Goal: Register for event/course

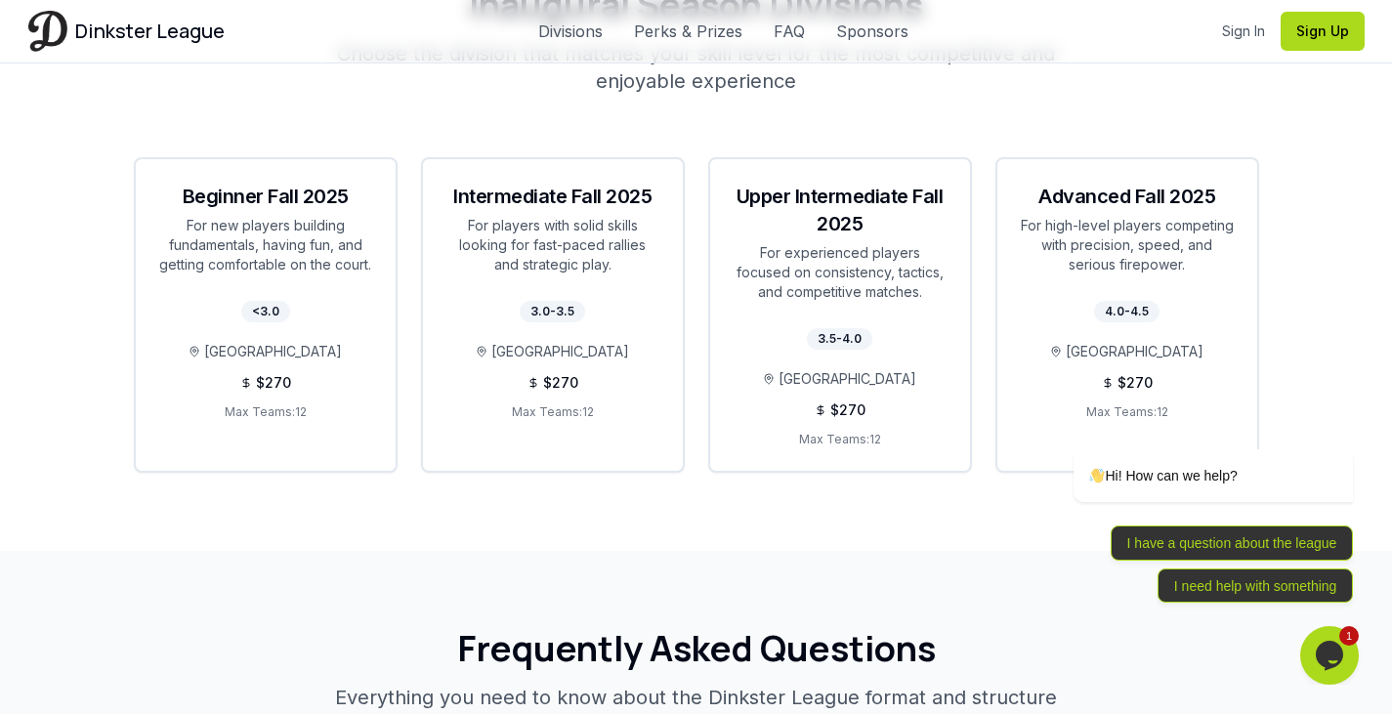
scroll to position [3652, 0]
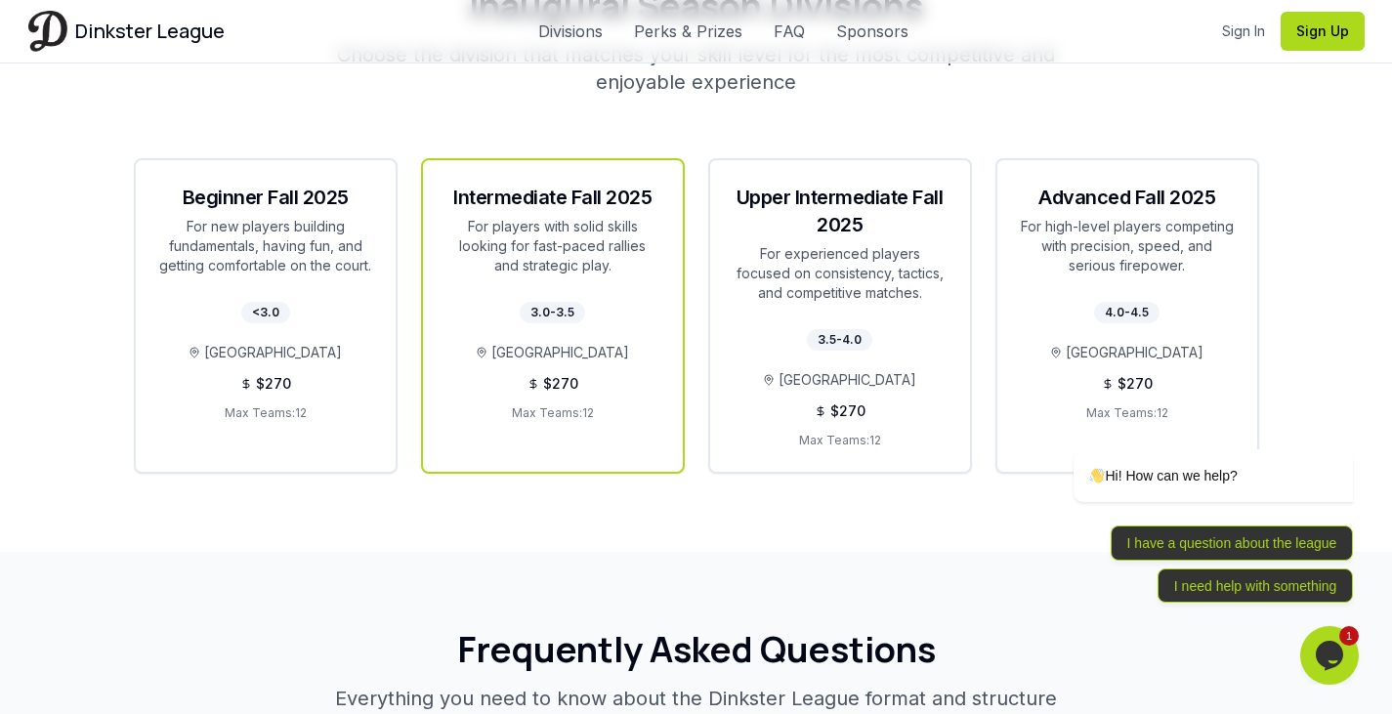
click at [590, 184] on div "Intermediate Fall 2025" at bounding box center [553, 197] width 213 height 27
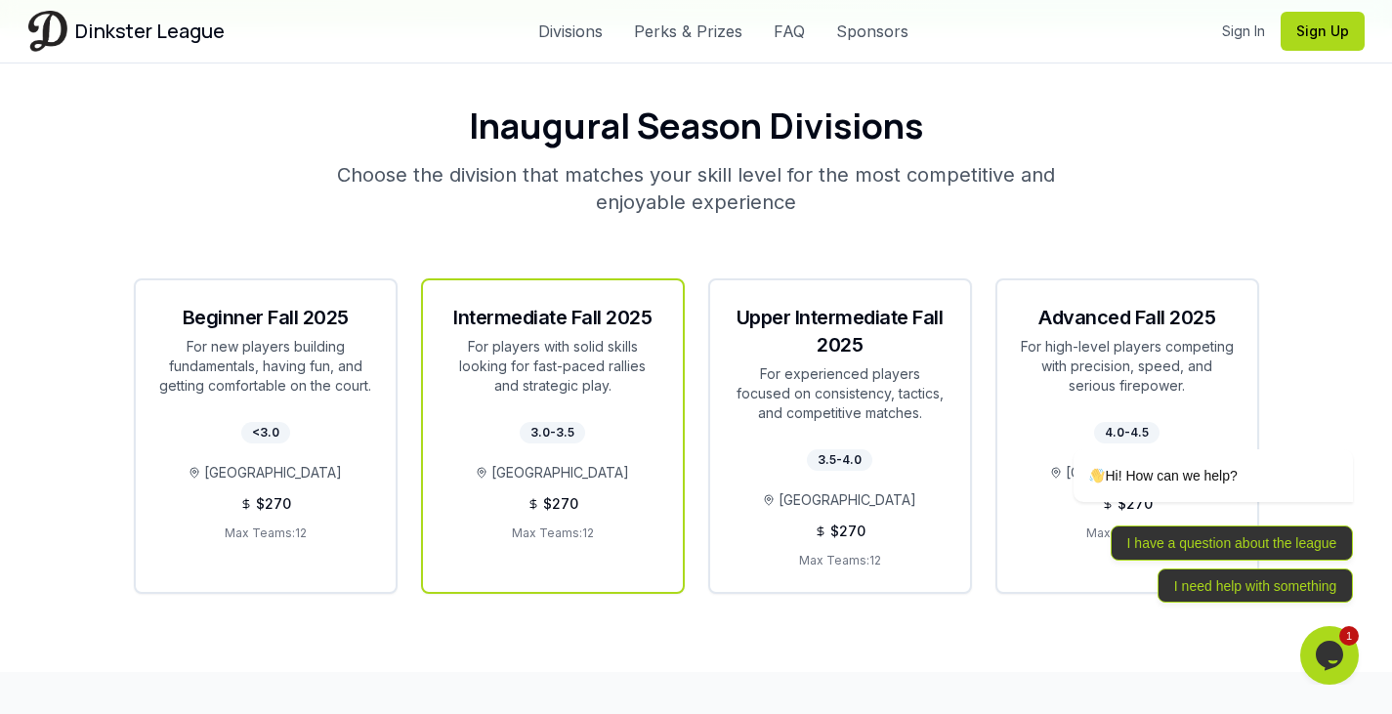
scroll to position [3515, 0]
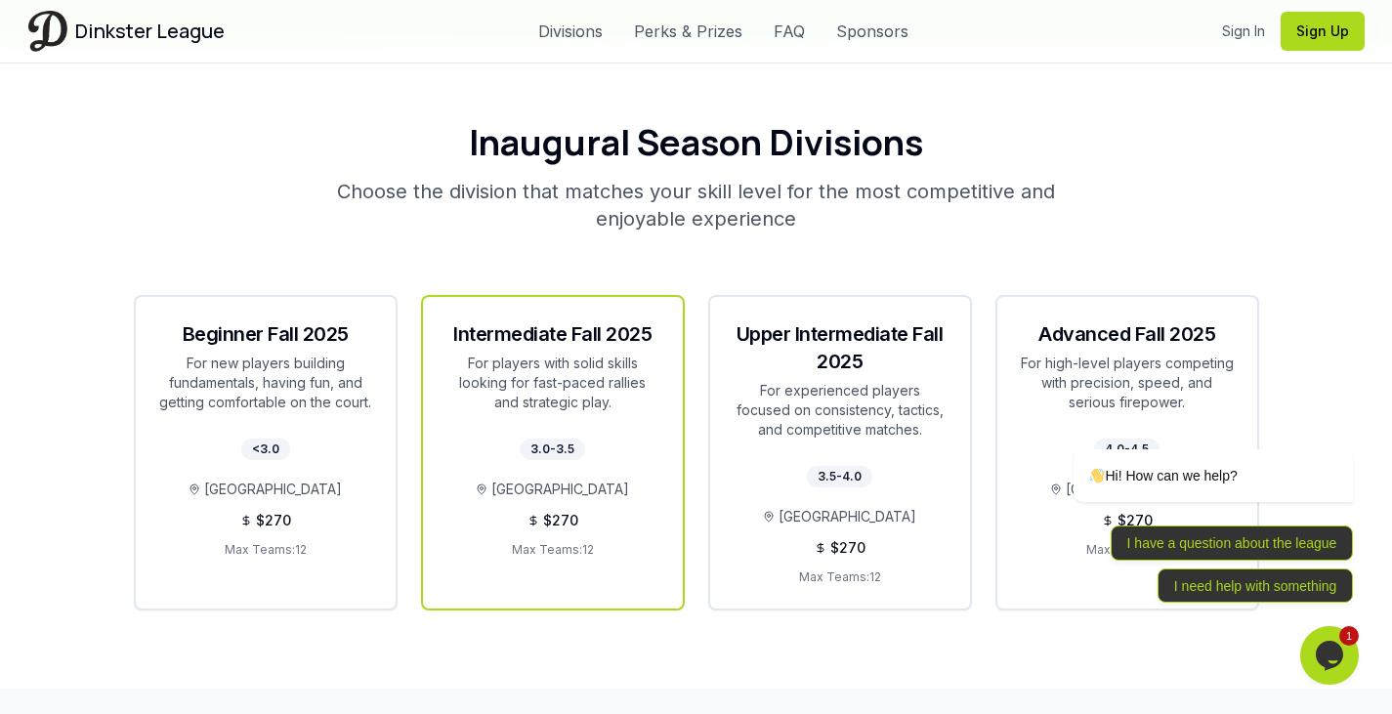
click at [565, 511] on span "$ 270" at bounding box center [560, 521] width 35 height 20
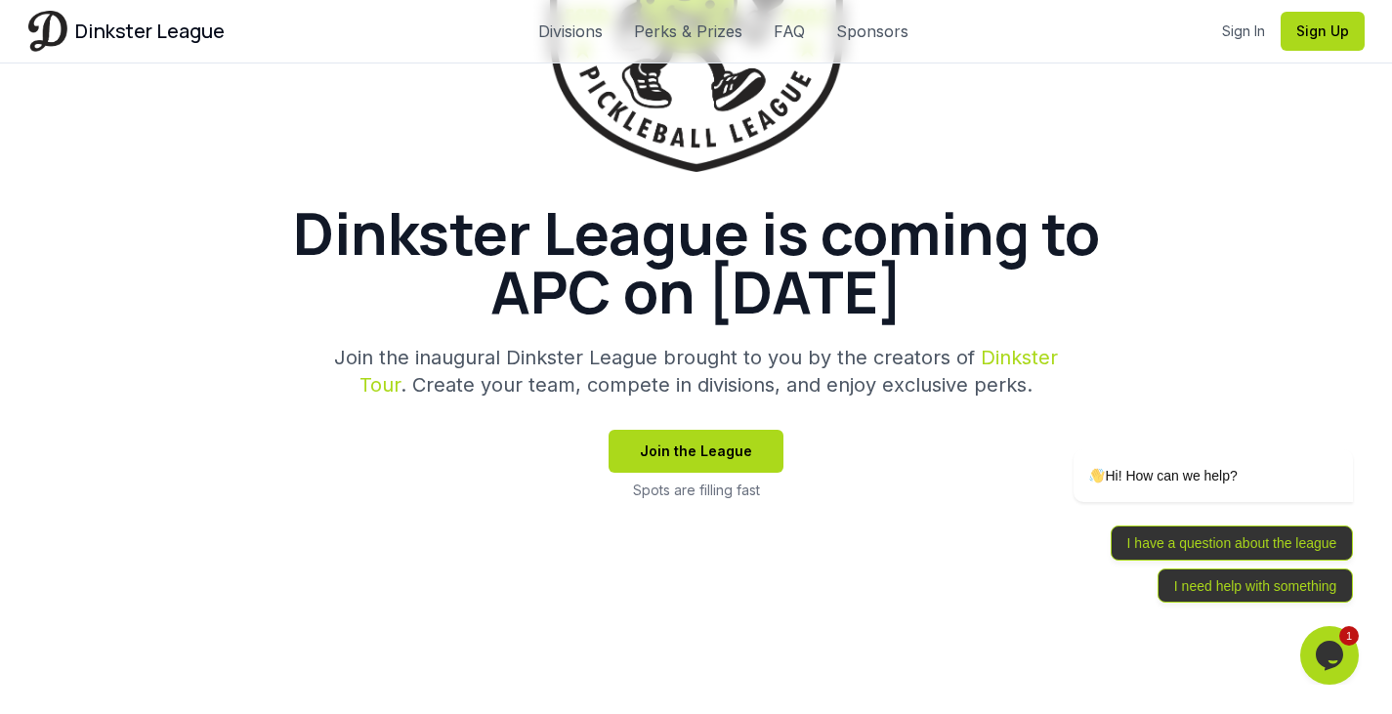
scroll to position [0, 0]
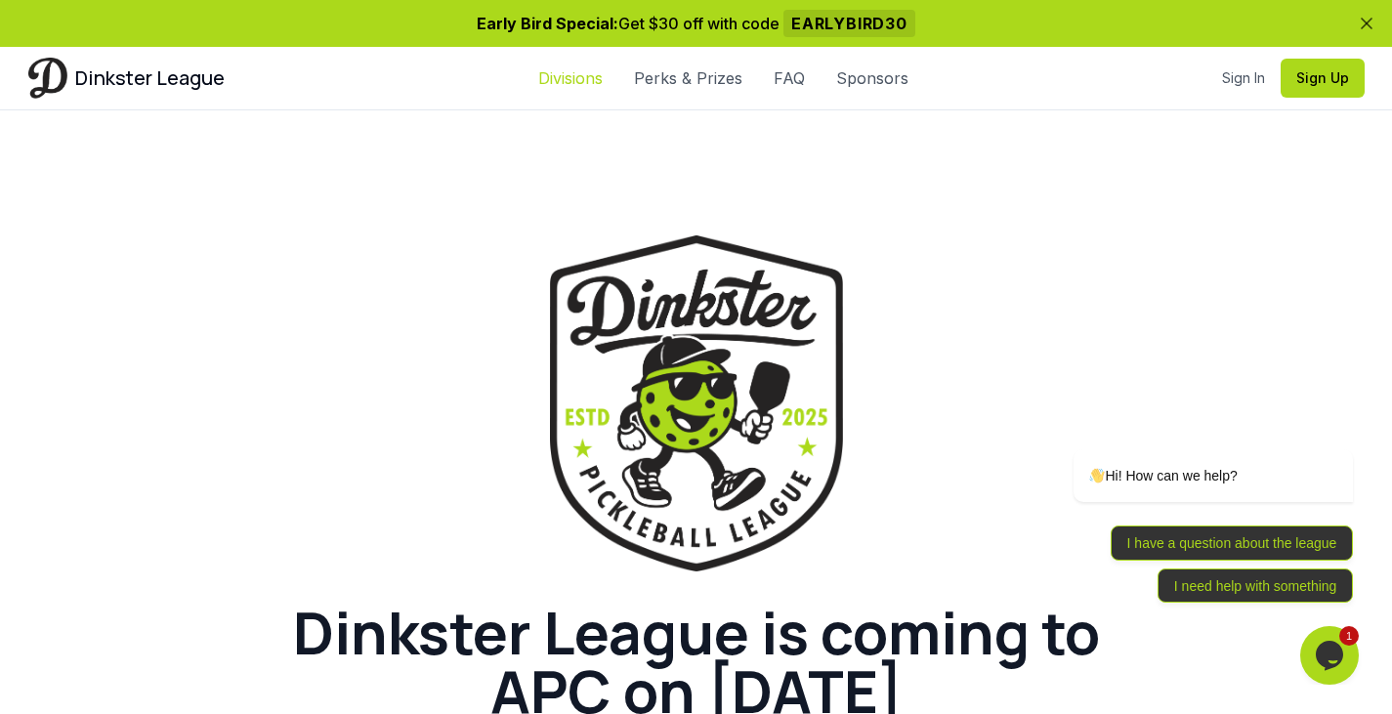
click at [583, 78] on link "Divisions" at bounding box center [570, 77] width 64 height 23
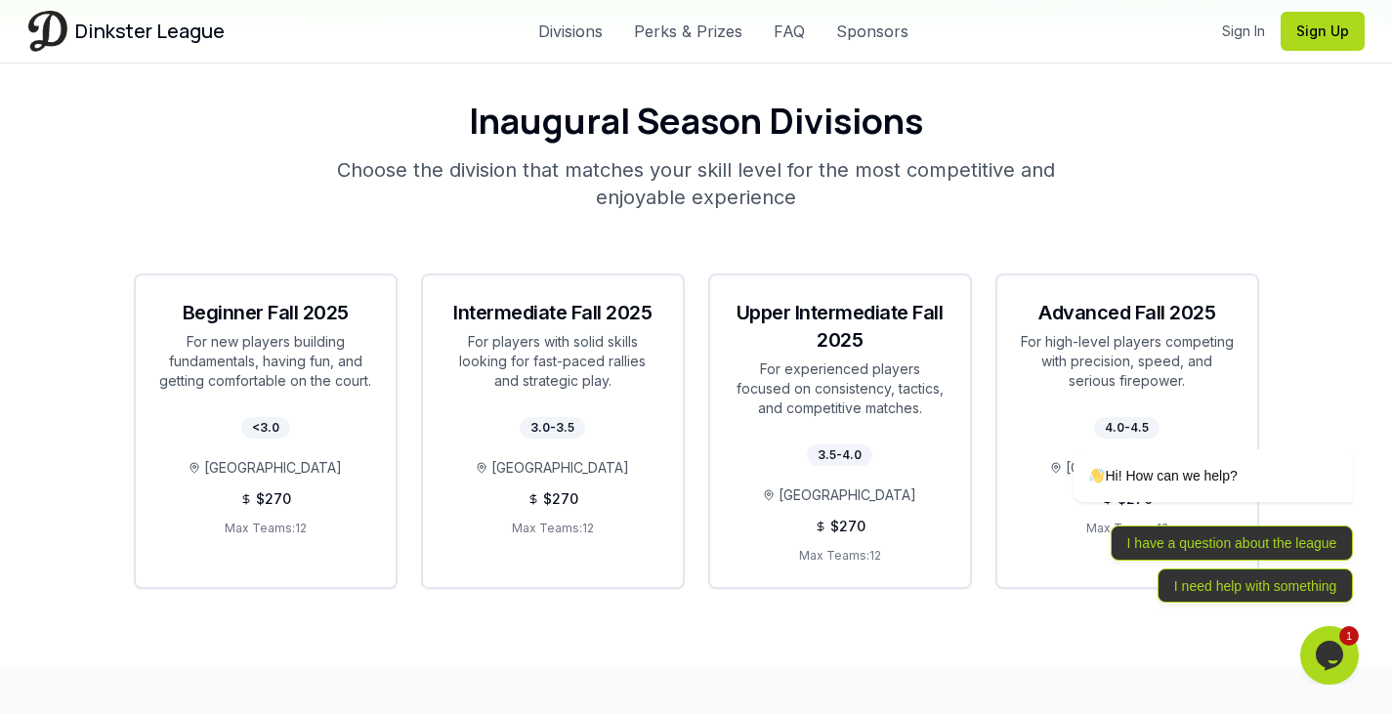
click at [684, 53] on div "Dinkster League Divisions Perks & Prizes FAQ Sponsors Sign In Sign Up Sign In S…" at bounding box center [697, 31] width 1368 height 63
click at [702, 39] on link "Perks & Prizes" at bounding box center [688, 31] width 108 height 23
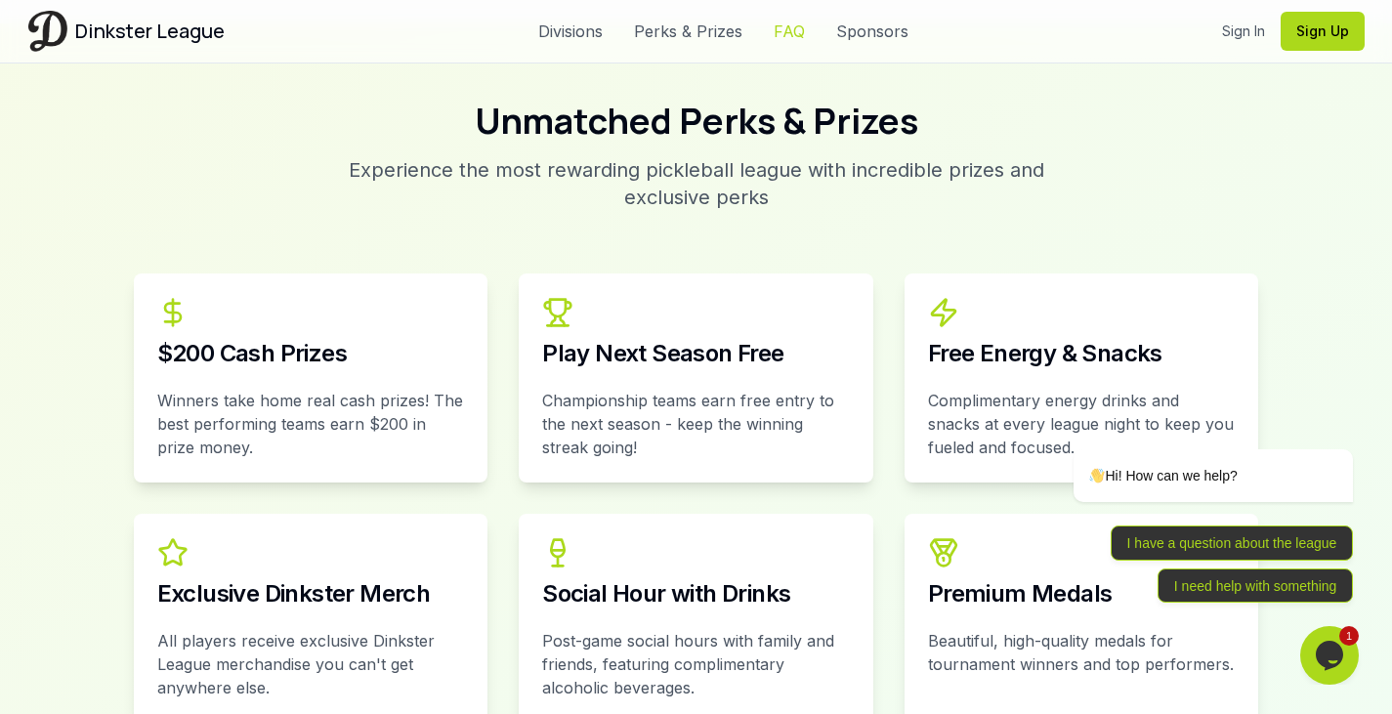
click at [798, 21] on link "FAQ" at bounding box center [789, 31] width 31 height 23
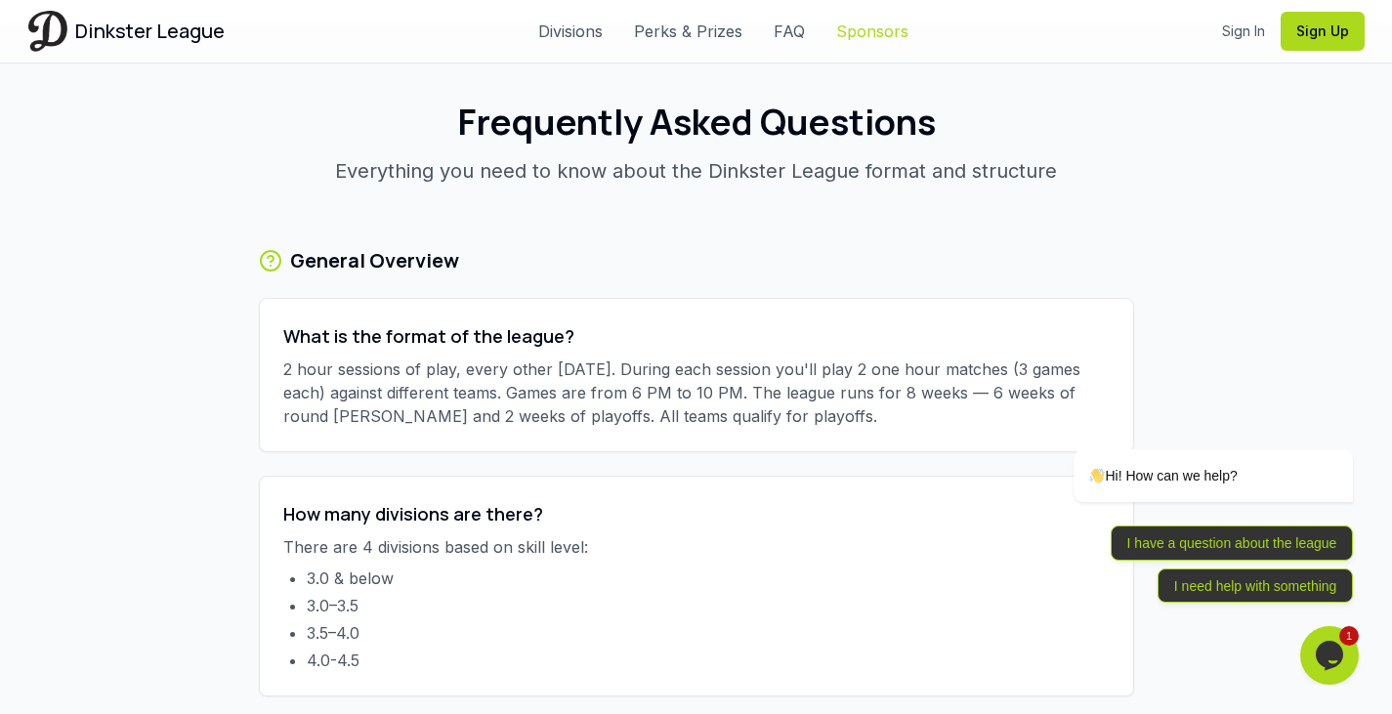
click at [864, 21] on link "Sponsors" at bounding box center [872, 31] width 72 height 23
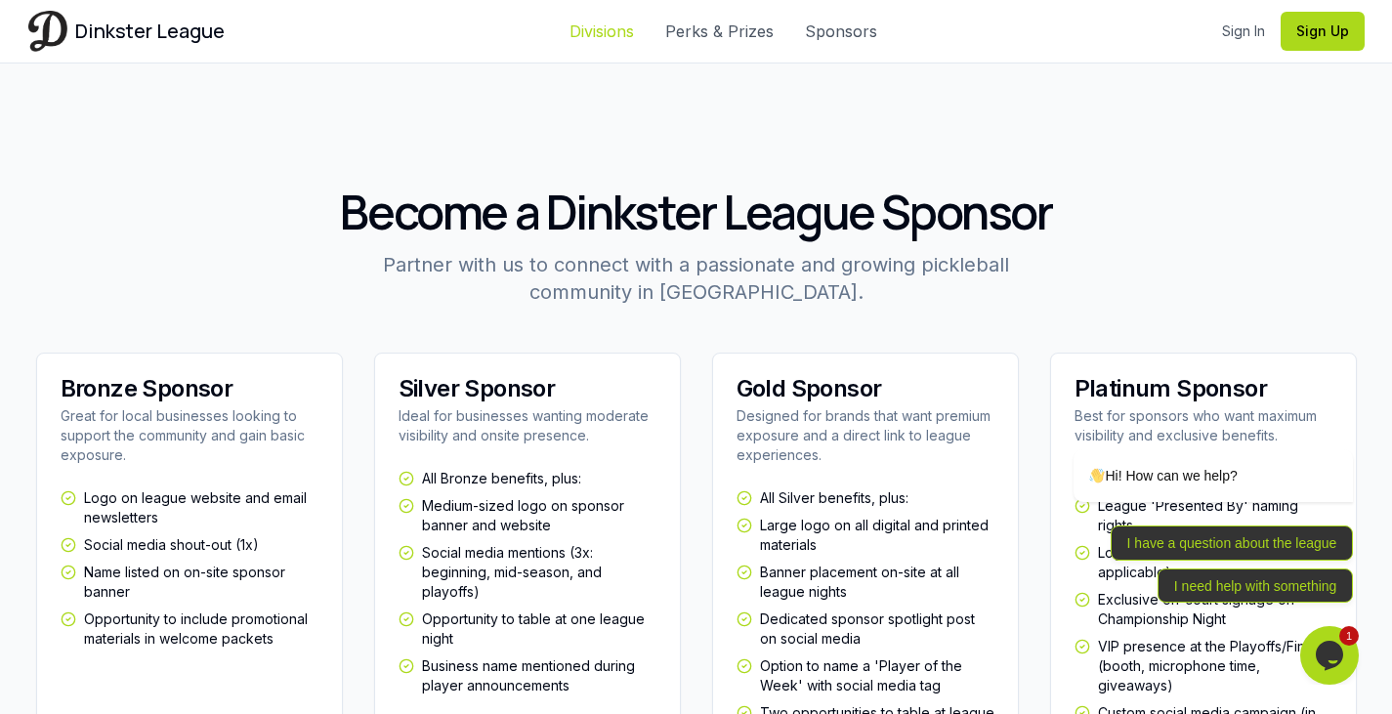
click at [627, 25] on link "Divisions" at bounding box center [602, 31] width 64 height 23
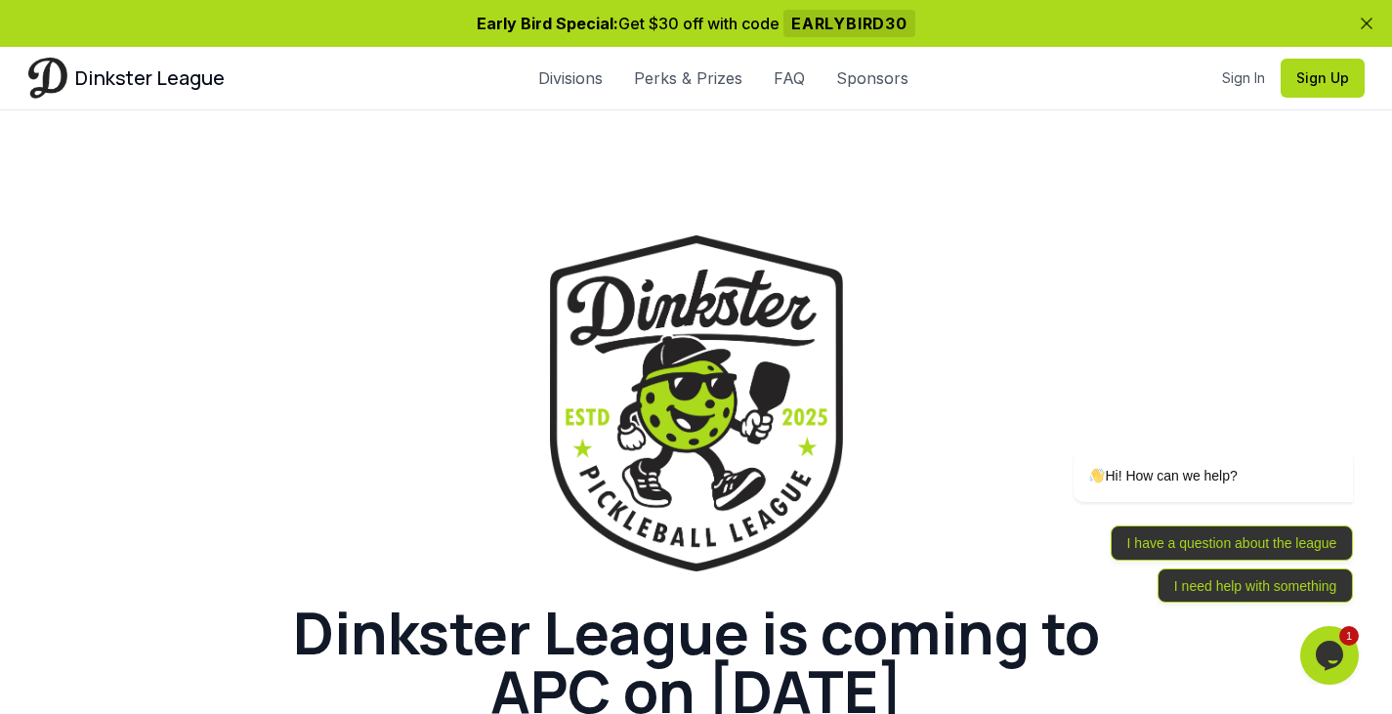
scroll to position [3536, 0]
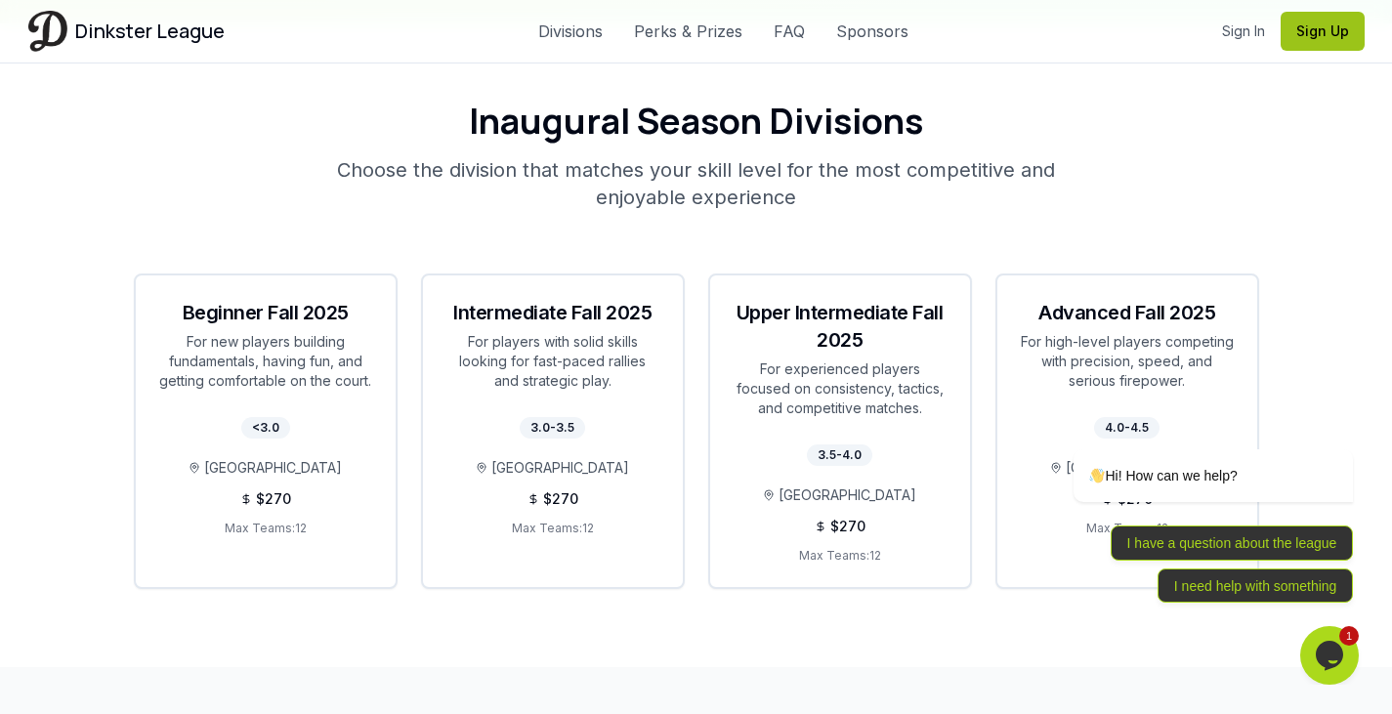
click at [1295, 30] on button "Sign Up" at bounding box center [1323, 31] width 84 height 39
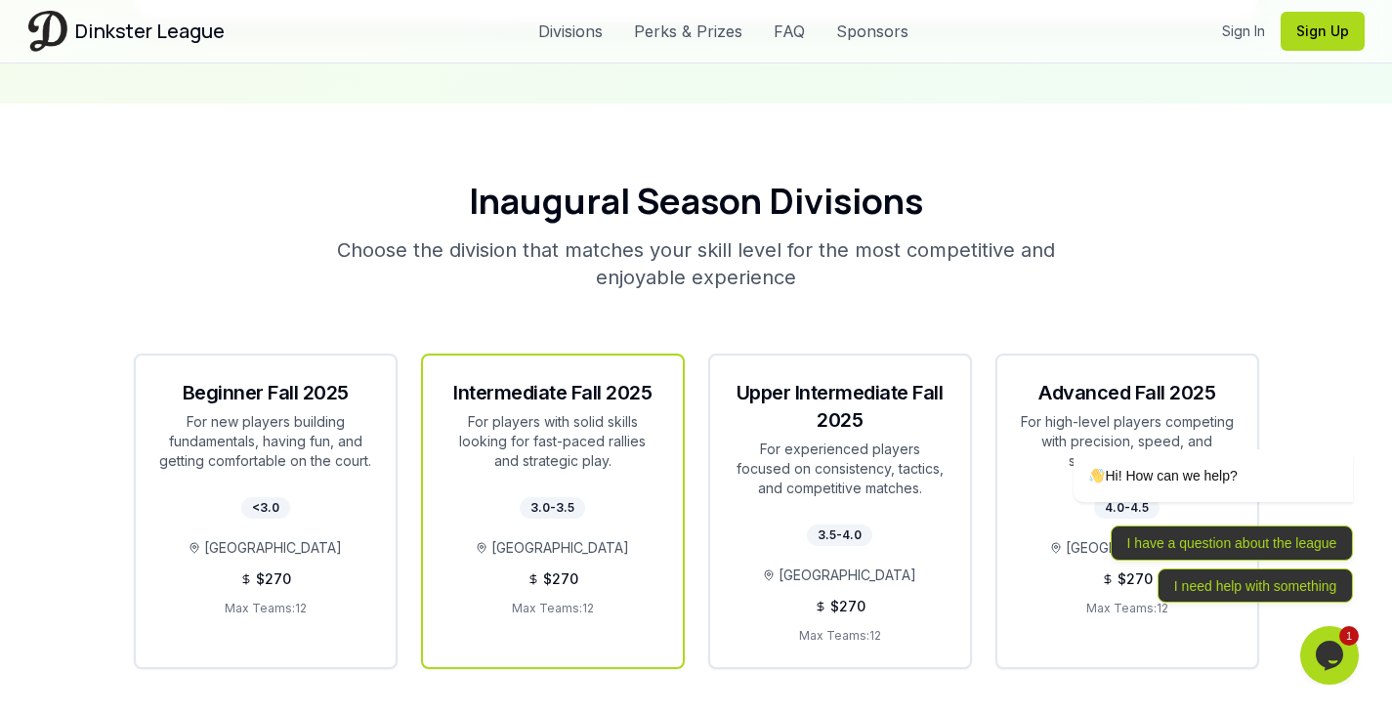
scroll to position [3454, 0]
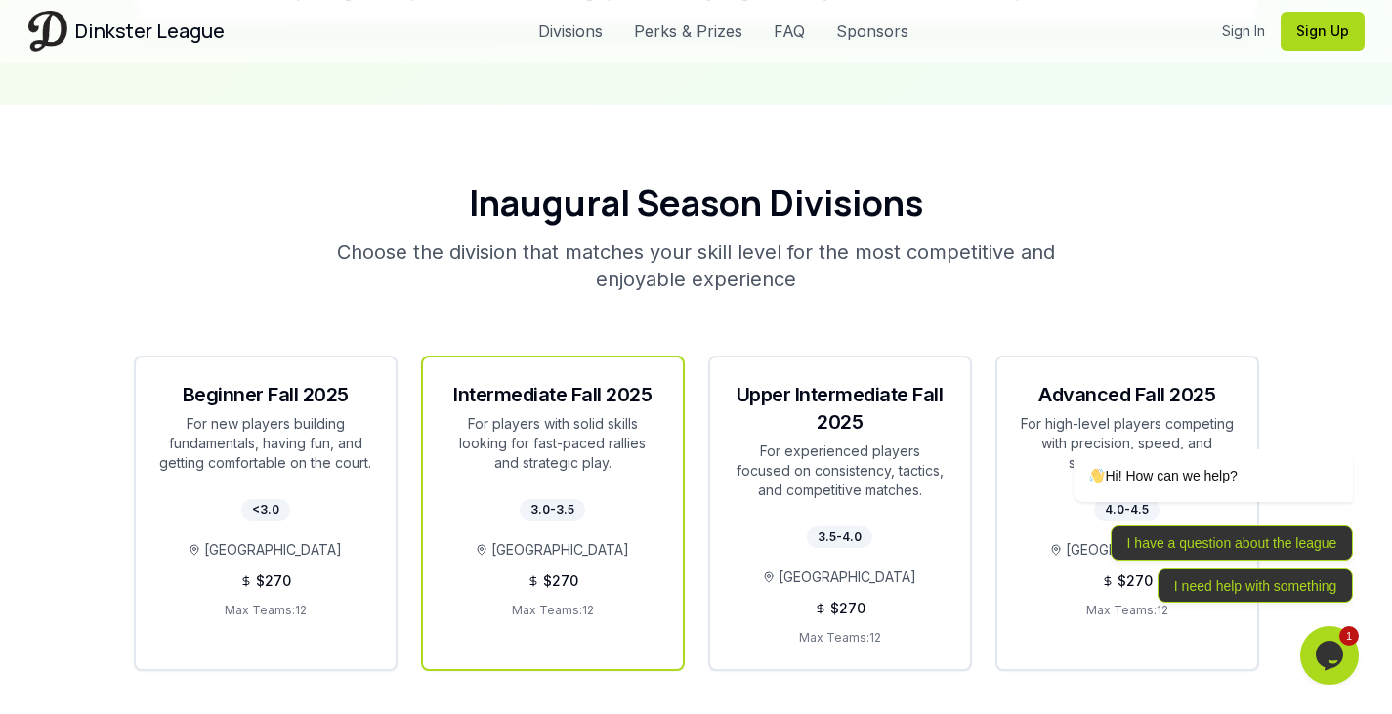
click at [505, 383] on div "Intermediate Fall 2025" at bounding box center [553, 394] width 213 height 27
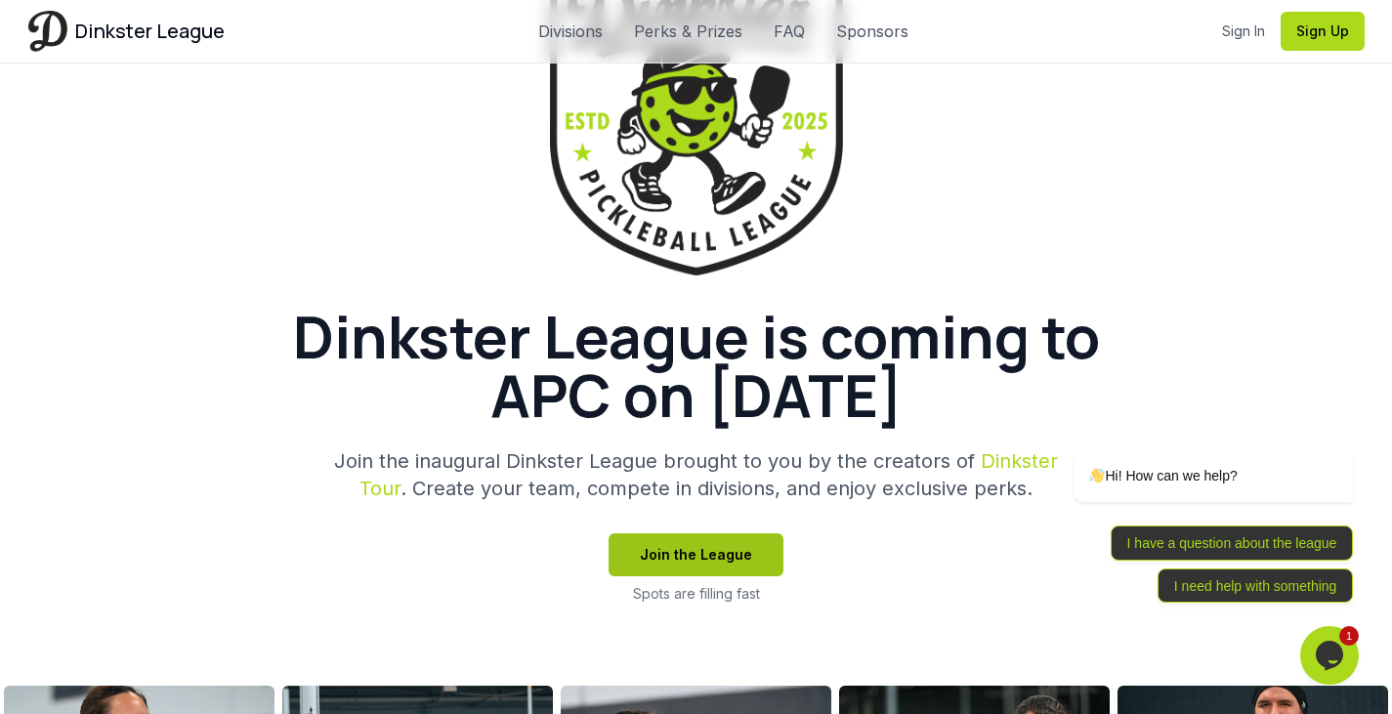
scroll to position [295, 0]
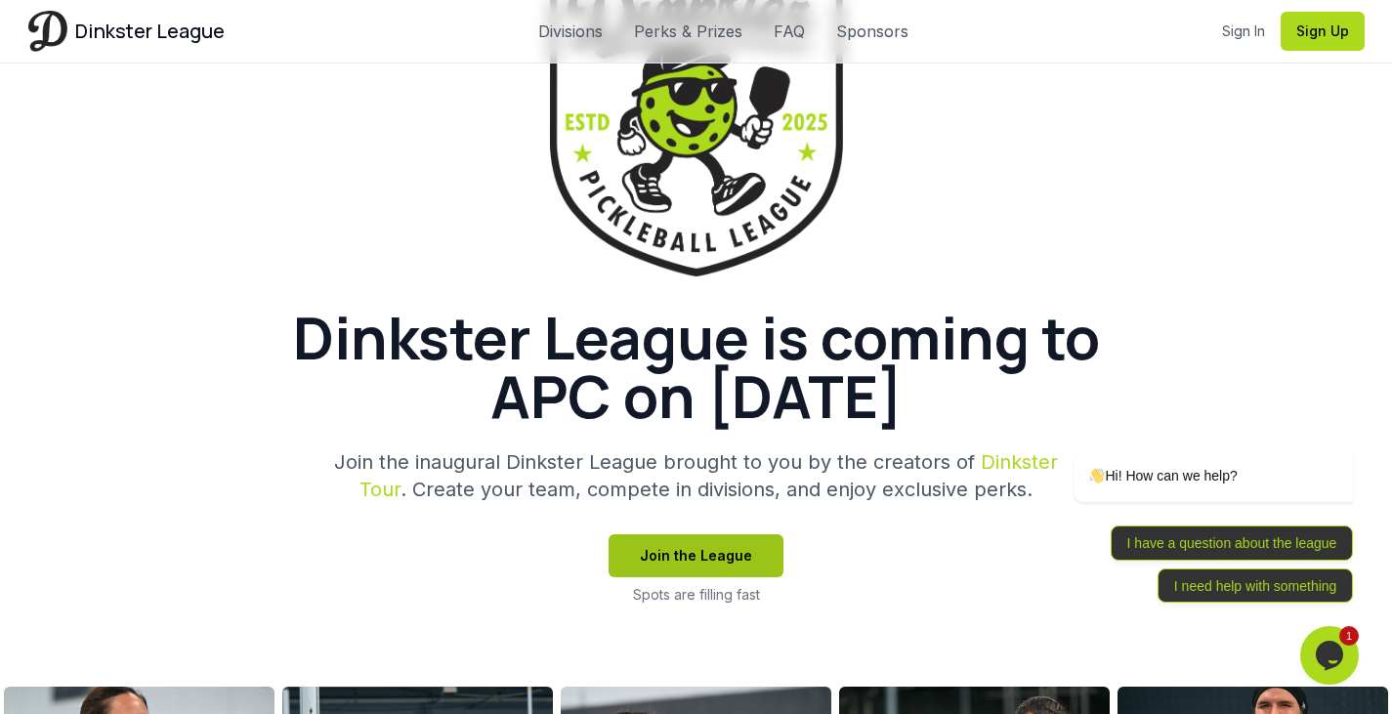
click at [728, 548] on button "Join the League" at bounding box center [696, 556] width 175 height 43
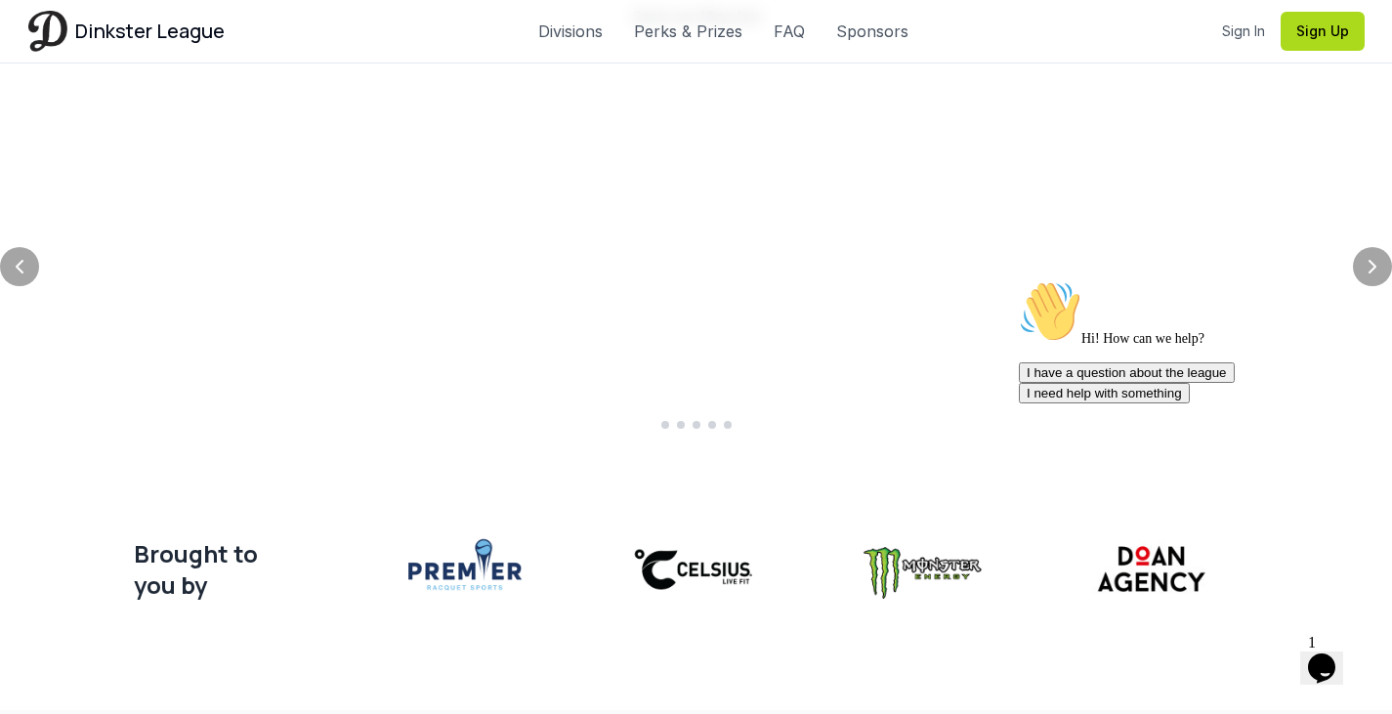
scroll to position [1200, 0]
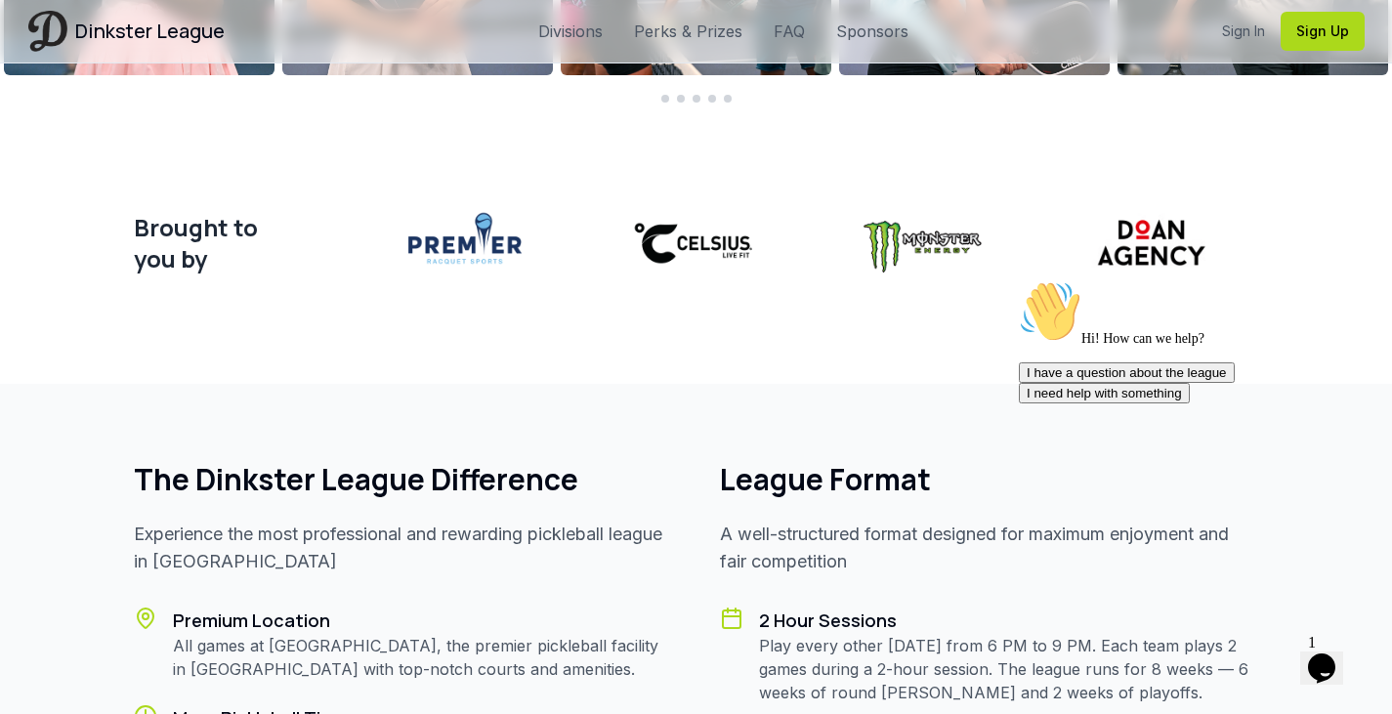
click at [1338, 653] on div "Opens Chat This icon Opens the chat window." at bounding box center [1322, 668] width 31 height 31
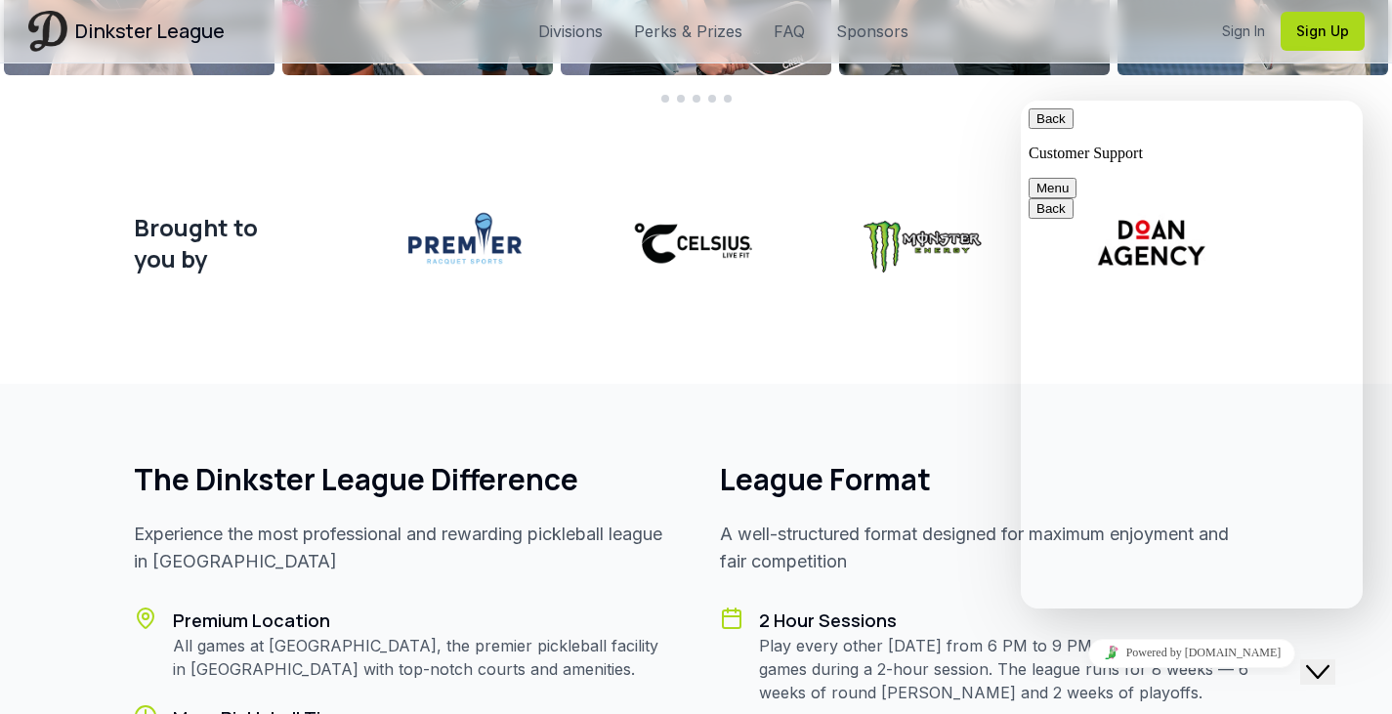
click at [900, 312] on section "Brought to you by" at bounding box center [696, 267] width 1392 height 235
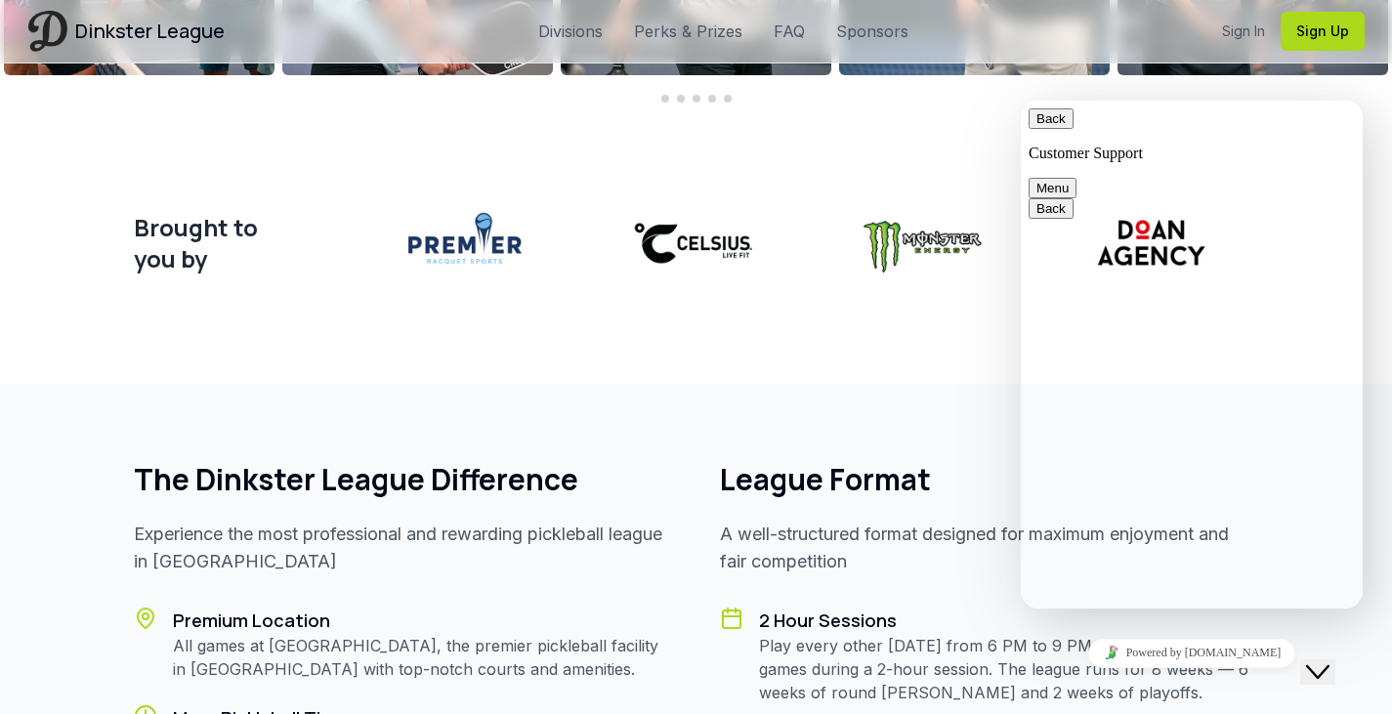
click at [1050, 114] on div "Back Customer Support Menu" at bounding box center [1192, 153] width 326 height 90
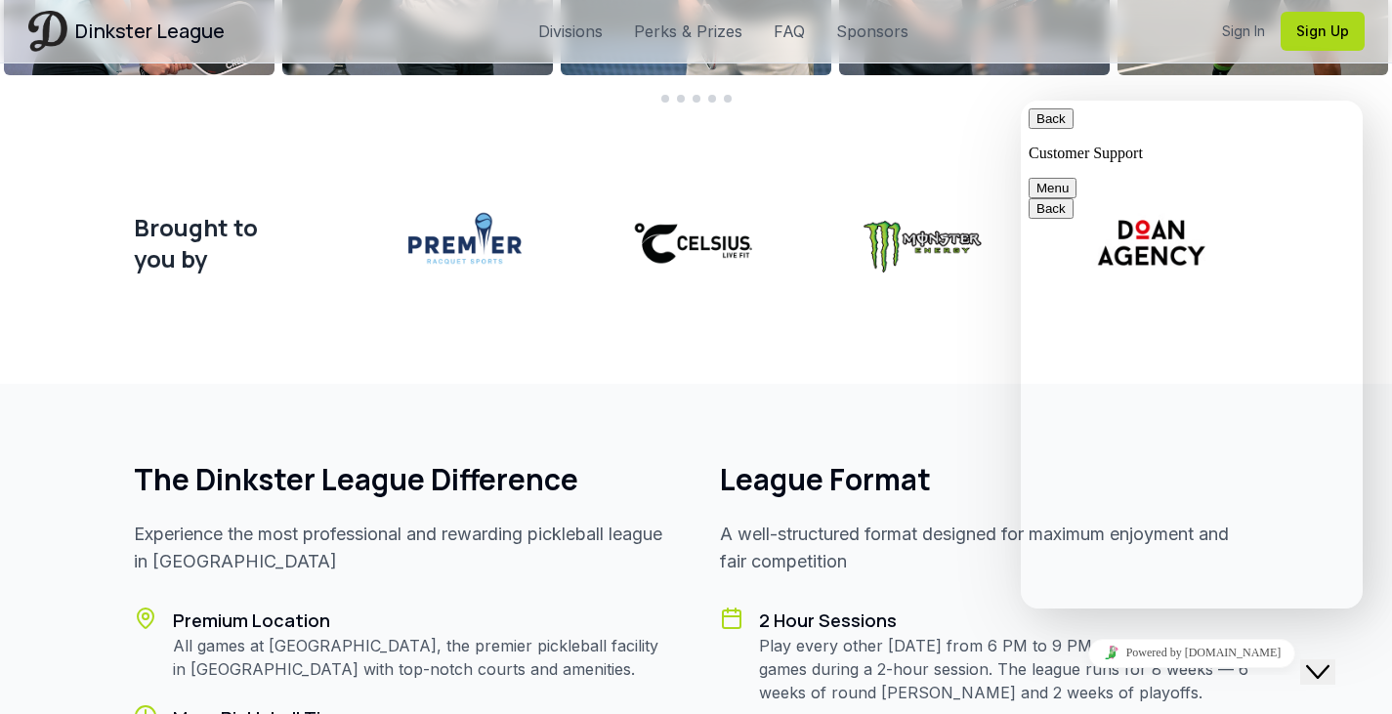
click at [1052, 129] on button "Back" at bounding box center [1051, 118] width 45 height 21
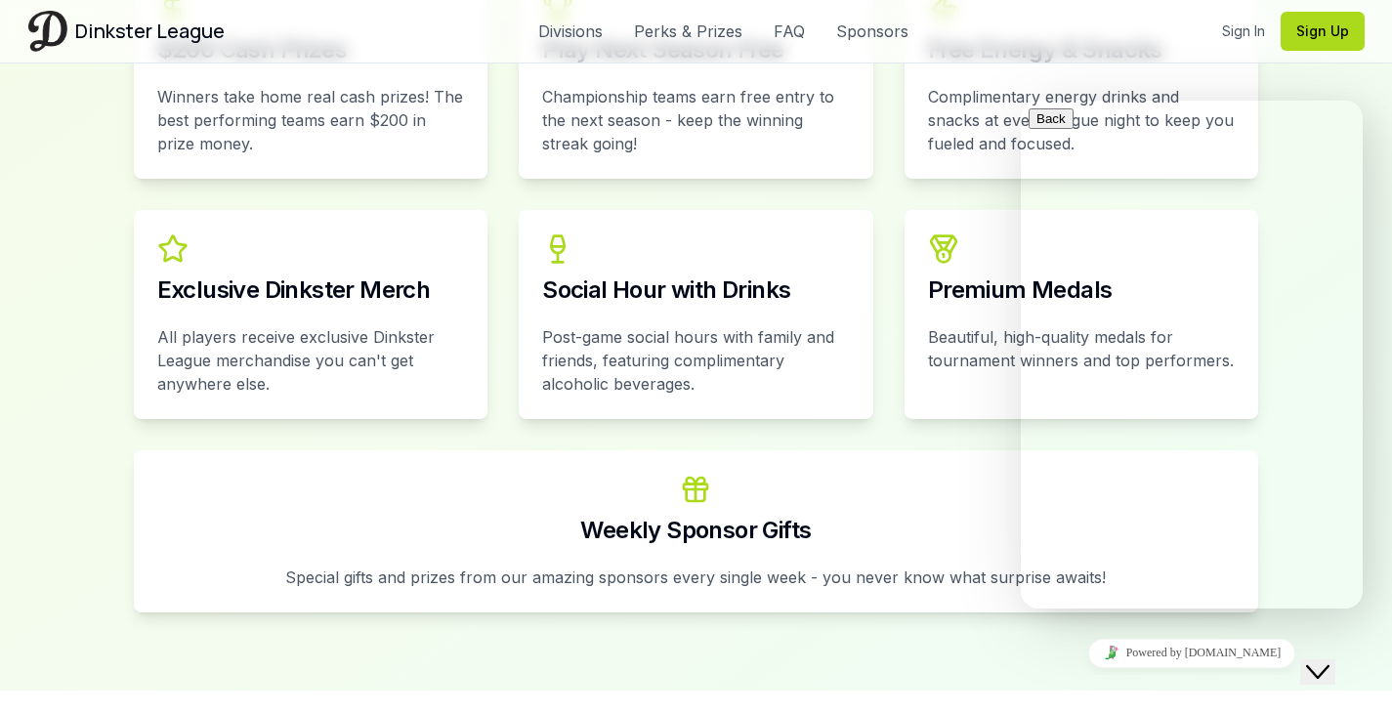
scroll to position [2870, 0]
